Goal: Entertainment & Leisure: Consume media (video, audio)

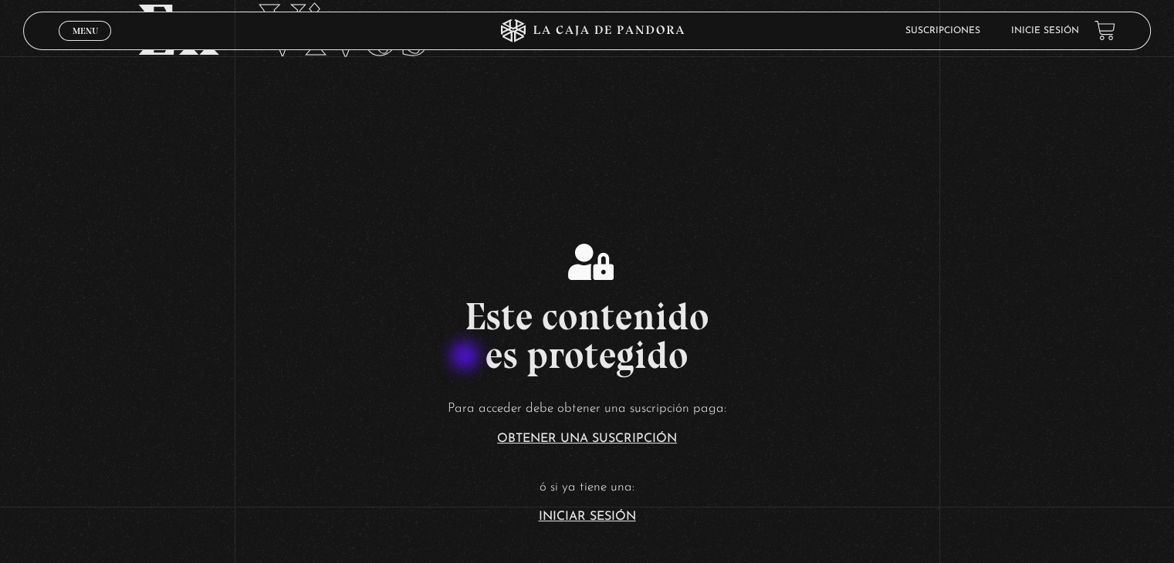
scroll to position [103, 0]
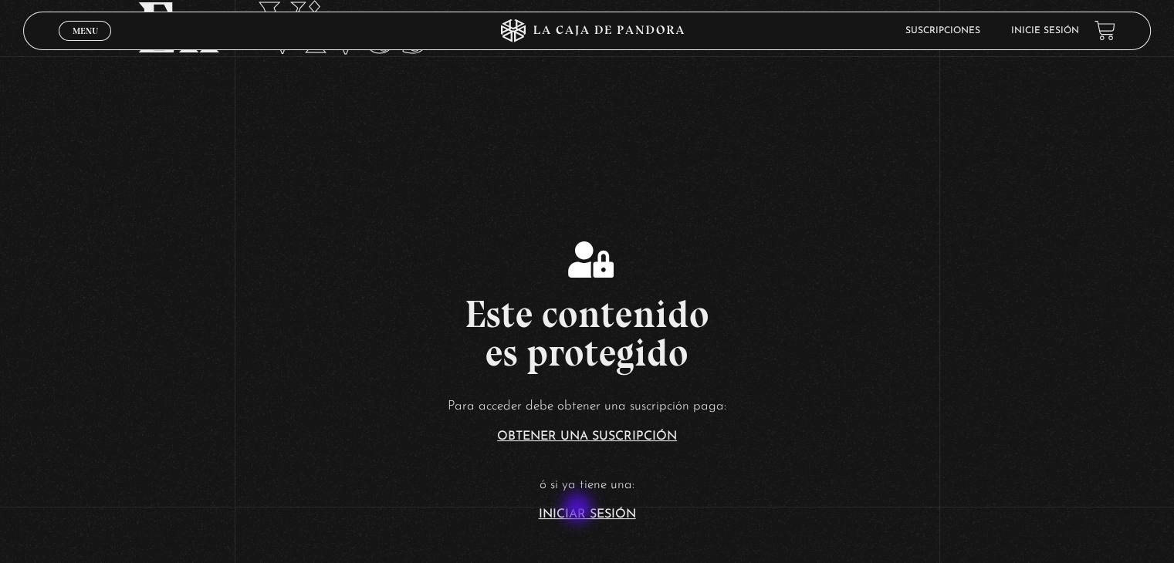
click at [579, 510] on link "Iniciar Sesión" at bounding box center [587, 515] width 97 height 12
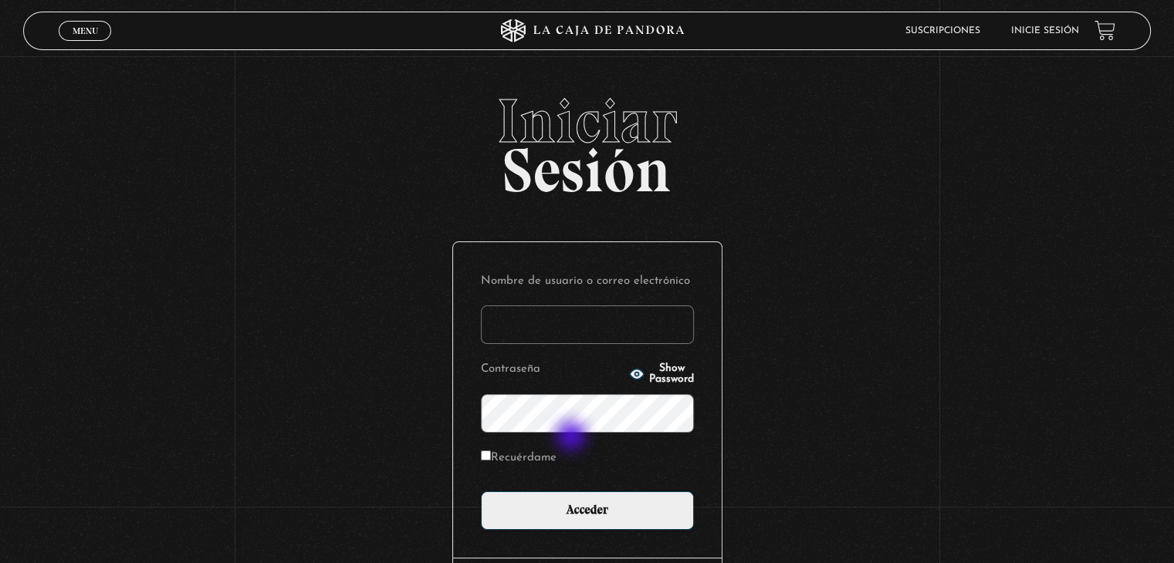
type input "[EMAIL_ADDRESS][DOMAIN_NAME]"
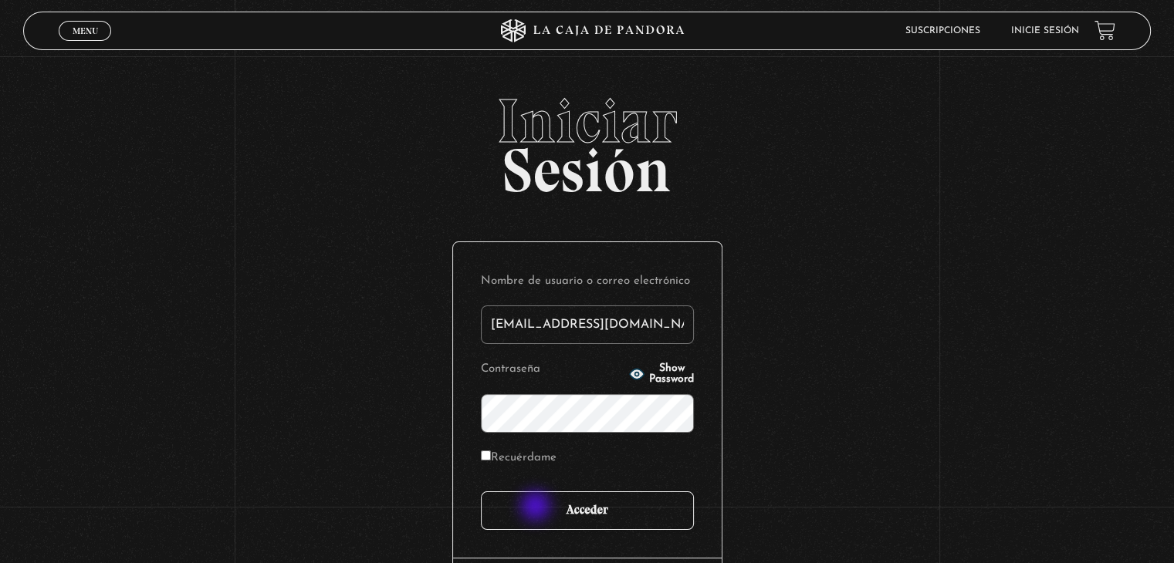
click at [537, 508] on input "Acceder" at bounding box center [587, 511] width 213 height 39
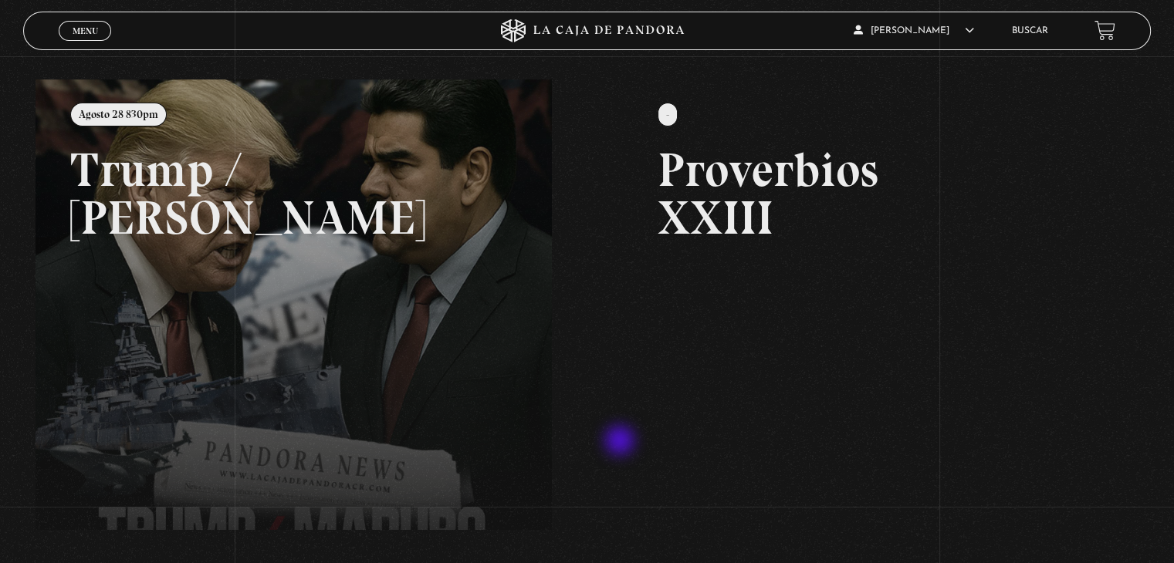
scroll to position [172, 0]
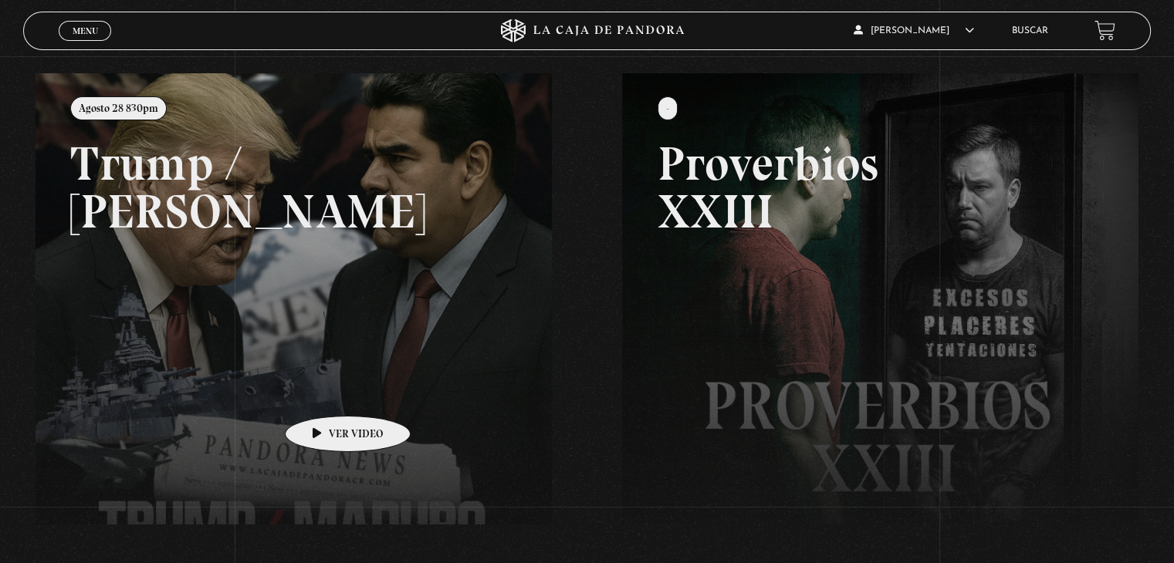
click at [323, 393] on link at bounding box center [623, 354] width 1174 height 563
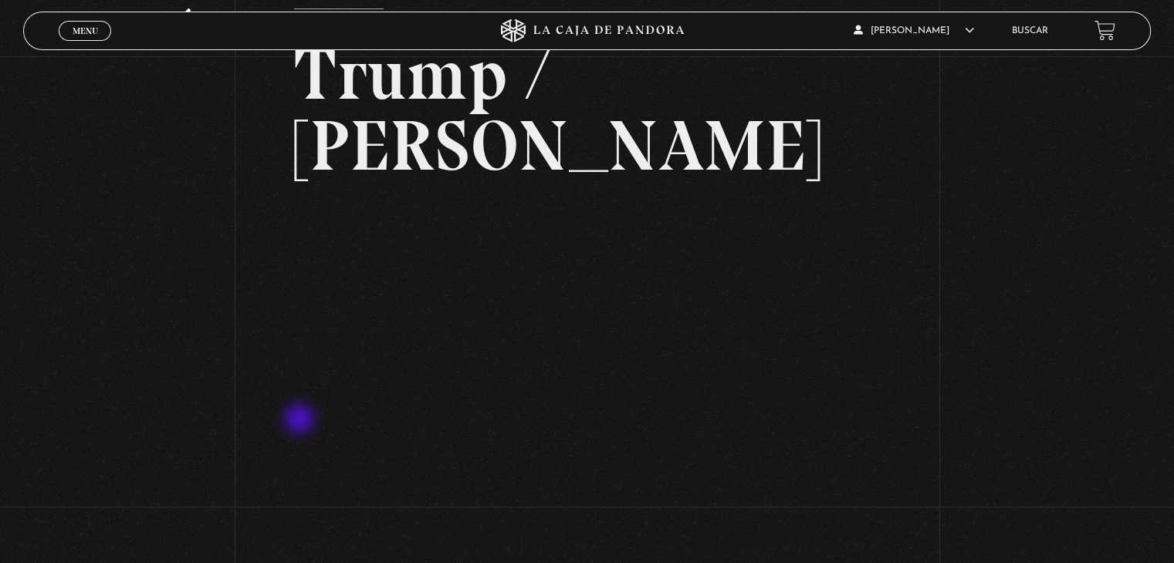
scroll to position [66, 0]
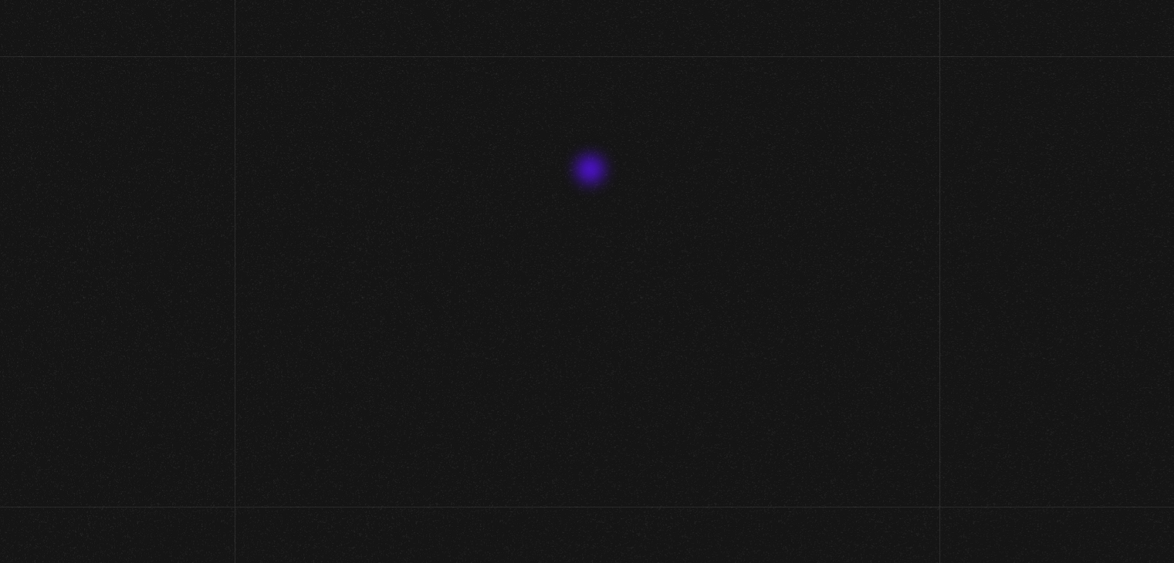
click at [599, 174] on h2 "Trump / [PERSON_NAME]" at bounding box center [587, 215] width 586 height 142
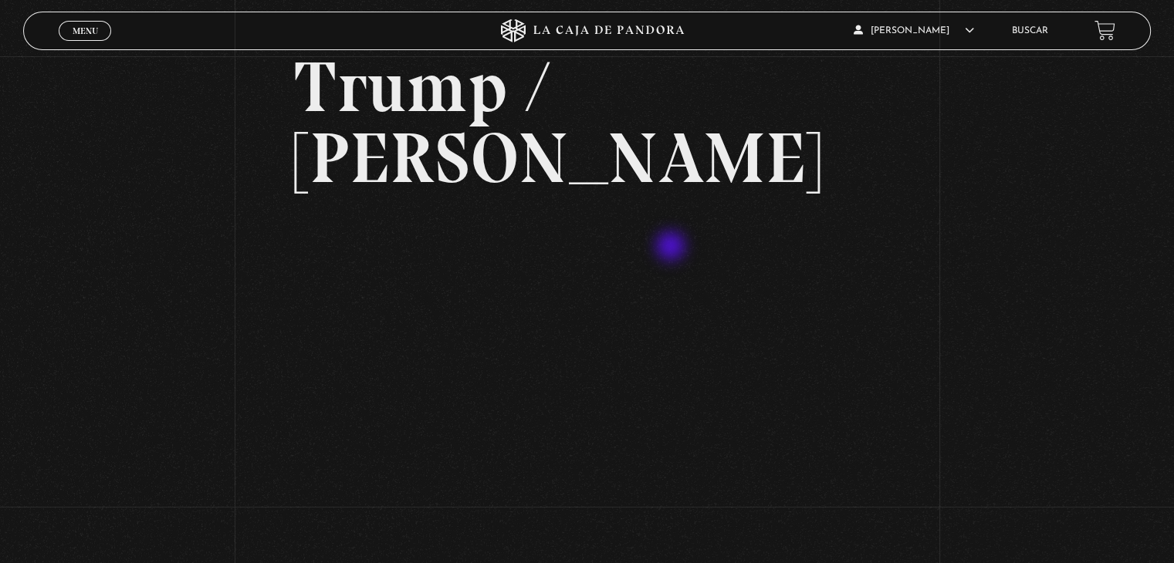
scroll to position [101, 0]
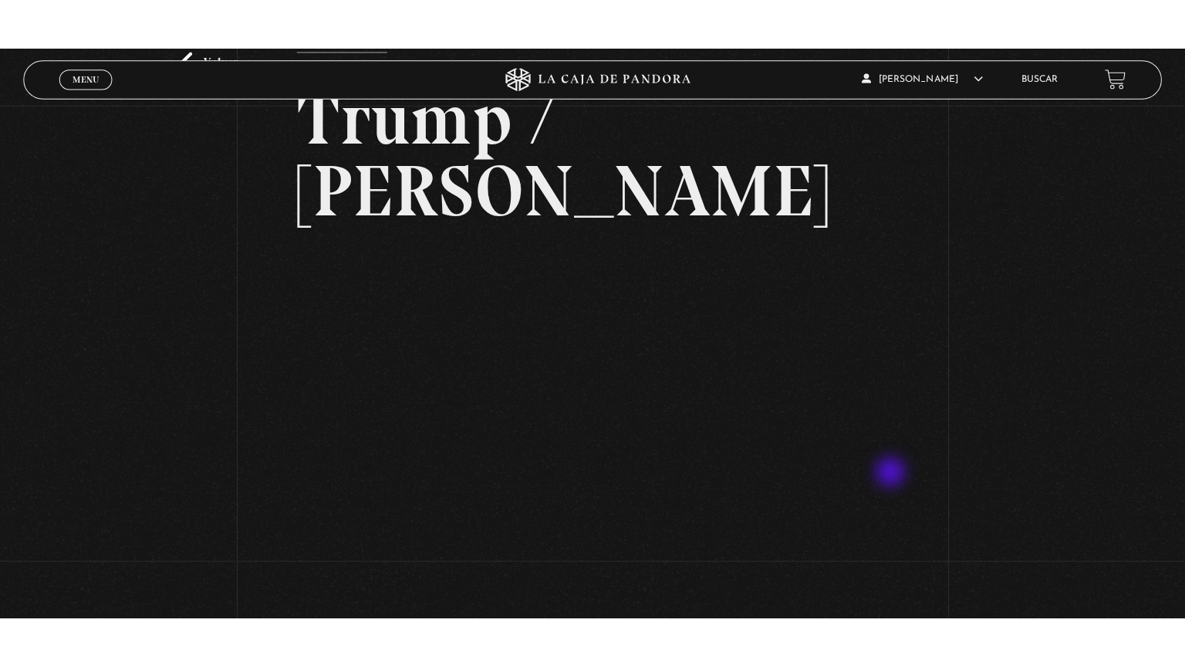
scroll to position [110, 0]
